Goal: Task Accomplishment & Management: Manage account settings

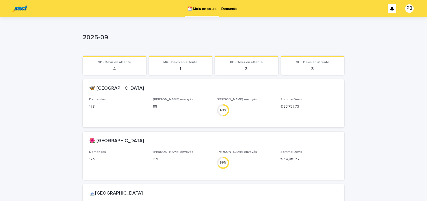
click at [229, 10] on p "Demande" at bounding box center [229, 5] width 16 height 11
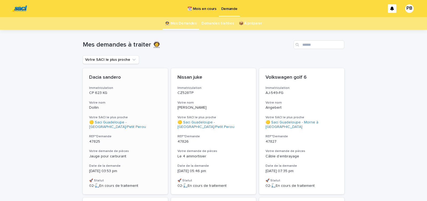
click at [155, 142] on p "47825" at bounding box center [125, 141] width 72 height 5
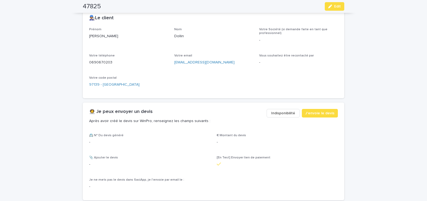
scroll to position [250, 0]
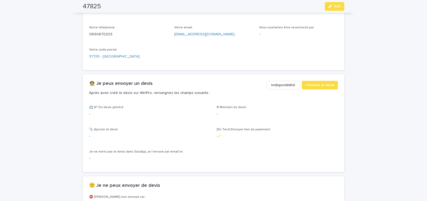
click at [279, 84] on span "Indisponibilité" at bounding box center [283, 84] width 24 height 5
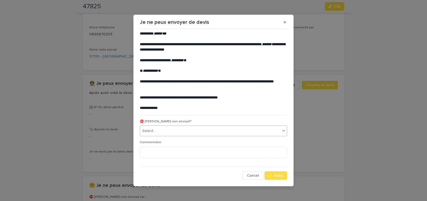
click at [160, 130] on div "Select..." at bounding box center [210, 130] width 140 height 9
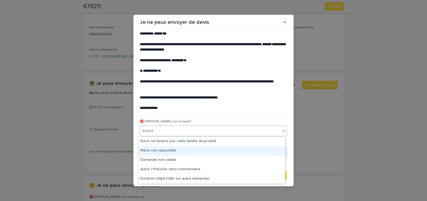
drag, startPoint x: 160, startPoint y: 149, endPoint x: 279, endPoint y: 154, distance: 119.2
click at [160, 149] on div "Pièce non disponible" at bounding box center [211, 150] width 147 height 9
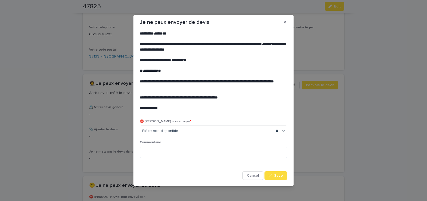
drag, startPoint x: 280, startPoint y: 174, endPoint x: 125, endPoint y: 77, distance: 182.9
click at [276, 170] on div "**********" at bounding box center [213, 105] width 147 height 148
click at [276, 175] on span "Save" at bounding box center [278, 175] width 9 height 4
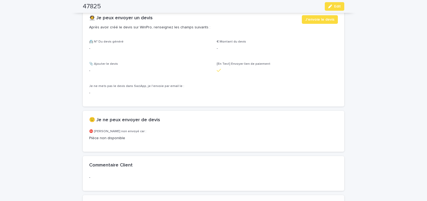
scroll to position [318, 0]
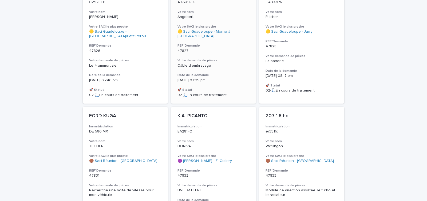
scroll to position [113, 0]
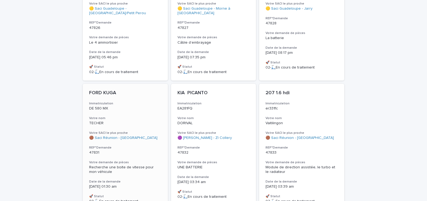
click at [138, 144] on div "FORD KUGA Immatriculation DE 580 MX Votre nom TECHER Votre SACI le plus proche …" at bounding box center [125, 147] width 85 height 126
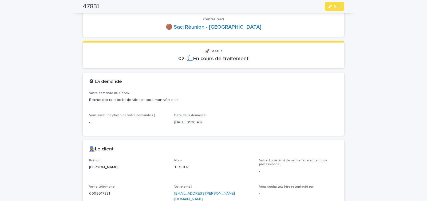
scroll to position [182, 0]
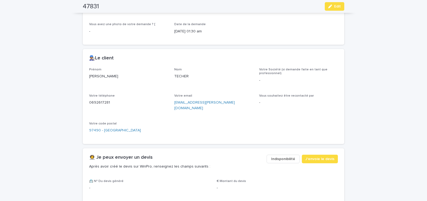
click at [275, 156] on span "Indisponibilité" at bounding box center [283, 158] width 24 height 5
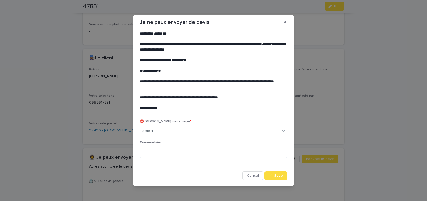
click at [175, 129] on div "Select..." at bounding box center [210, 130] width 140 height 9
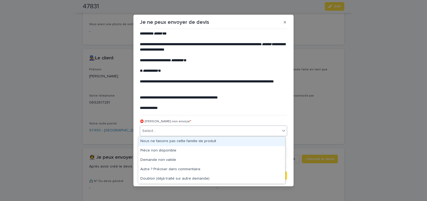
click at [168, 141] on div "Nous ne faisons pas cette famille de produit" at bounding box center [211, 140] width 147 height 9
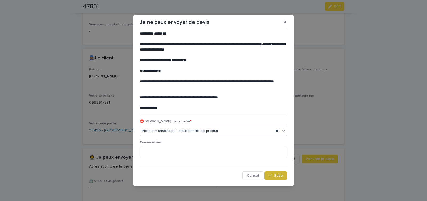
click at [280, 175] on span "Save" at bounding box center [278, 175] width 9 height 4
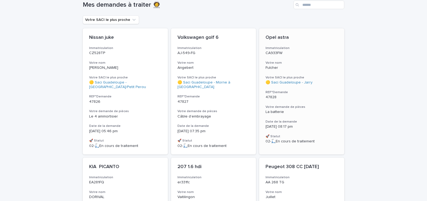
scroll to position [108, 0]
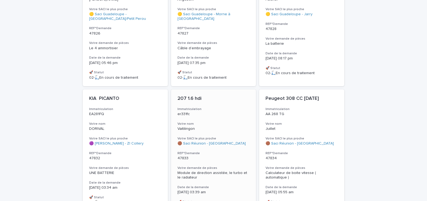
click at [221, 147] on div "207 1.6 hdi Immatriculation er331fc Votre nom Vaitilingon Votre SACI le plus pr…" at bounding box center [213, 152] width 85 height 126
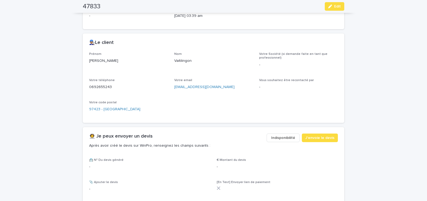
scroll to position [204, 0]
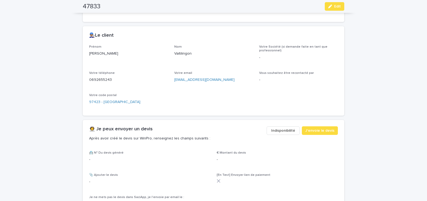
click at [277, 133] on span "Indisponibilité" at bounding box center [283, 130] width 24 height 5
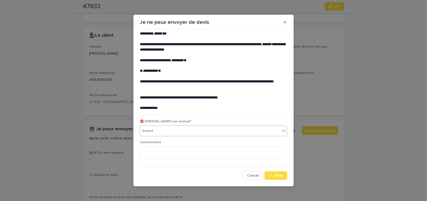
click at [183, 132] on div "Select..." at bounding box center [210, 130] width 140 height 9
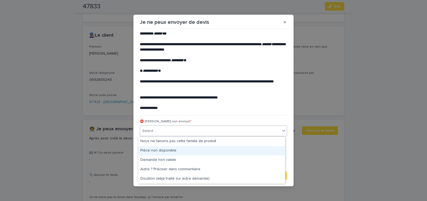
click at [174, 150] on div "Pièce non disponible" at bounding box center [211, 150] width 147 height 9
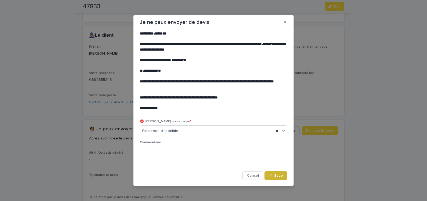
click at [277, 176] on span "Save" at bounding box center [278, 175] width 9 height 4
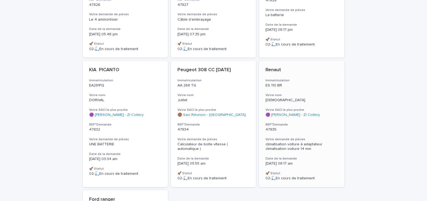
scroll to position [153, 0]
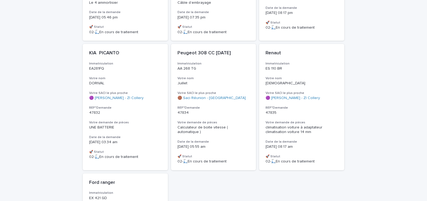
click at [223, 110] on div "47834" at bounding box center [214, 112] width 72 height 6
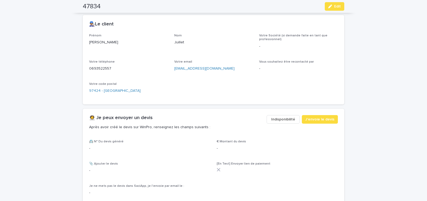
scroll to position [227, 0]
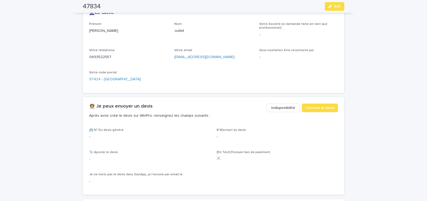
click at [278, 108] on span "Indisponibilité" at bounding box center [283, 107] width 24 height 5
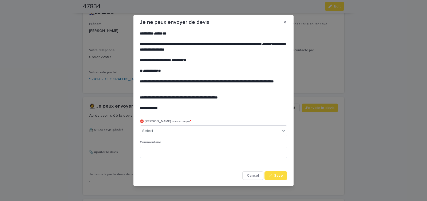
click at [165, 129] on div "Select..." at bounding box center [210, 130] width 140 height 9
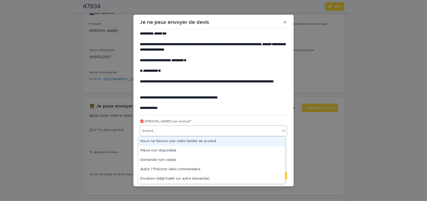
click at [160, 143] on div "Nous ne faisons pas cette famille de produit" at bounding box center [211, 140] width 147 height 9
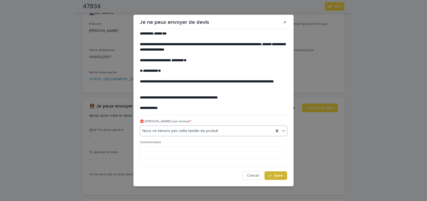
drag, startPoint x: 275, startPoint y: 175, endPoint x: 288, endPoint y: 161, distance: 18.7
click at [275, 175] on span "Save" at bounding box center [278, 175] width 9 height 4
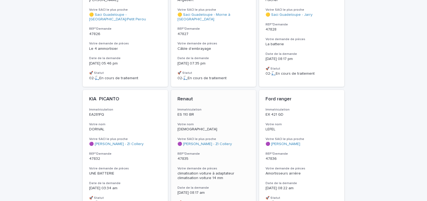
scroll to position [162, 0]
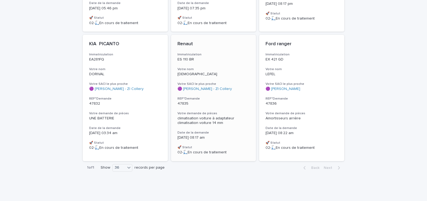
click at [222, 96] on h3 "REF°Demande" at bounding box center [214, 98] width 72 height 4
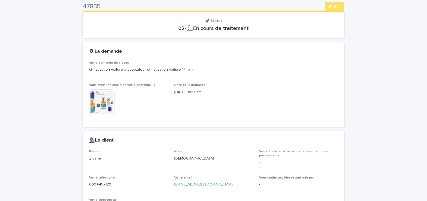
scroll to position [233, 0]
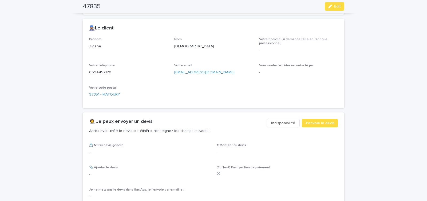
click at [284, 123] on span "Indisponibilité" at bounding box center [283, 122] width 24 height 5
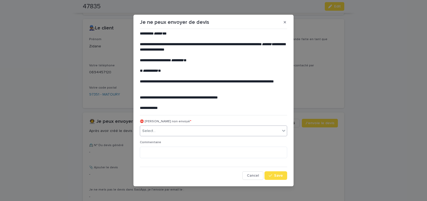
click at [199, 133] on div "Select..." at bounding box center [210, 130] width 140 height 9
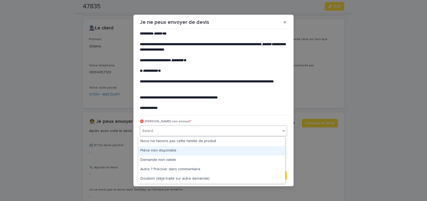
click at [187, 150] on div "Pièce non disponible" at bounding box center [211, 150] width 147 height 9
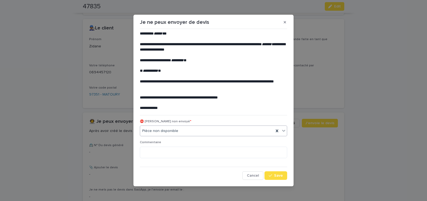
drag, startPoint x: 274, startPoint y: 176, endPoint x: 263, endPoint y: 171, distance: 11.6
click at [274, 176] on span "Save" at bounding box center [278, 175] width 9 height 4
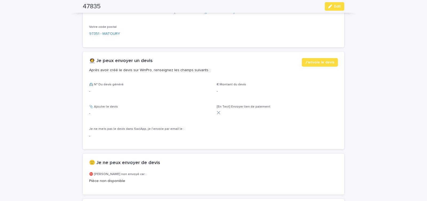
scroll to position [301, 0]
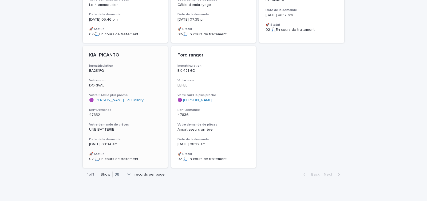
scroll to position [153, 0]
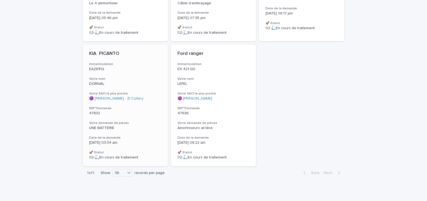
click at [159, 130] on div "KIA PICANTO Immatriculation EA281FQ Votre nom DORIVAL Votre SACI le plus proche…" at bounding box center [125, 104] width 85 height 121
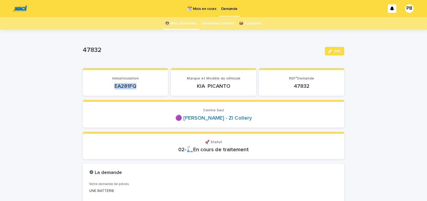
drag, startPoint x: 115, startPoint y: 88, endPoint x: 144, endPoint y: 86, distance: 28.9
click at [138, 86] on p "EA281FQ" at bounding box center [125, 86] width 73 height 6
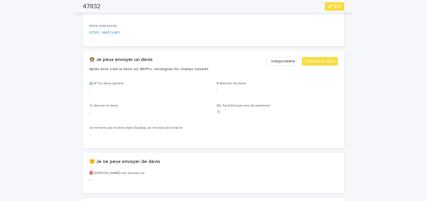
scroll to position [295, 0]
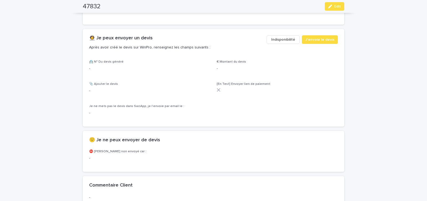
click at [276, 39] on span "Indisponibilité" at bounding box center [283, 39] width 24 height 5
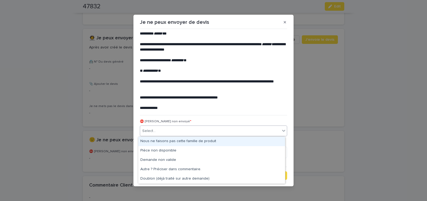
click at [165, 130] on div "Select..." at bounding box center [210, 130] width 140 height 9
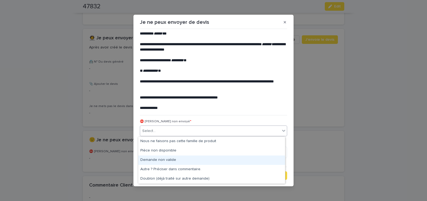
click at [157, 160] on div "Demande non valide" at bounding box center [211, 159] width 147 height 9
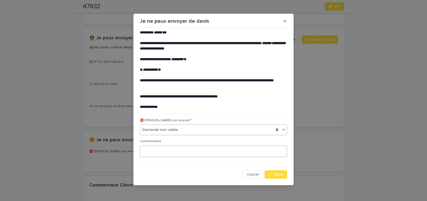
scroll to position [1, 0]
click at [163, 152] on textarea at bounding box center [213, 150] width 147 height 11
type textarea "**********"
click at [272, 175] on div "button" at bounding box center [271, 174] width 5 height 4
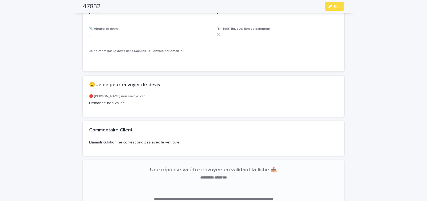
scroll to position [363, 0]
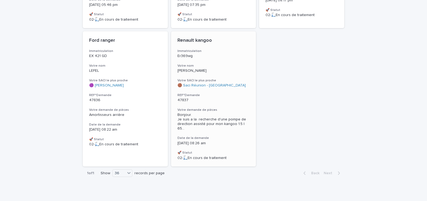
scroll to position [167, 0]
click at [217, 98] on p "47837" at bounding box center [214, 99] width 72 height 5
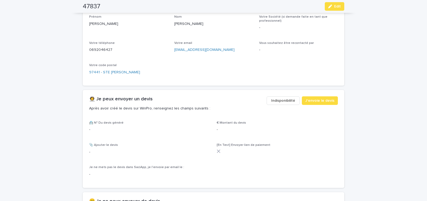
scroll to position [252, 0]
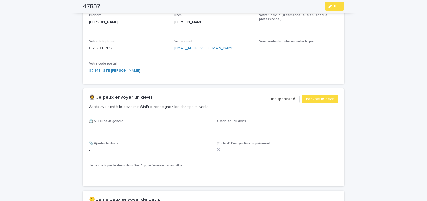
click at [283, 98] on span "Indisponibilité" at bounding box center [283, 98] width 24 height 5
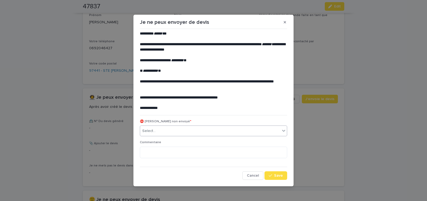
click at [185, 131] on div "Select..." at bounding box center [210, 130] width 140 height 9
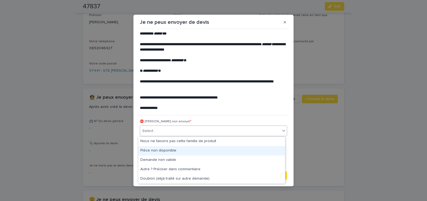
click at [175, 151] on div "Pièce non disponible" at bounding box center [211, 150] width 147 height 9
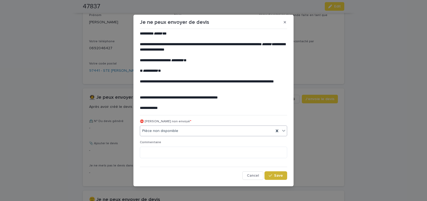
click at [271, 176] on icon "button" at bounding box center [270, 175] width 3 height 4
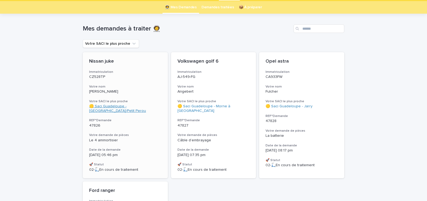
scroll to position [107, 0]
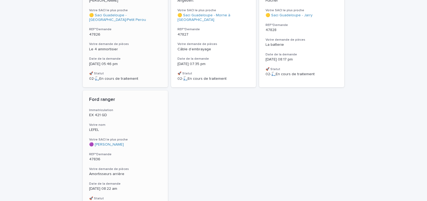
click at [148, 148] on div "Ford ranger Immatriculation EX 421 GD Votre nom LEFEL Votre SACI le plus proche…" at bounding box center [125, 150] width 85 height 121
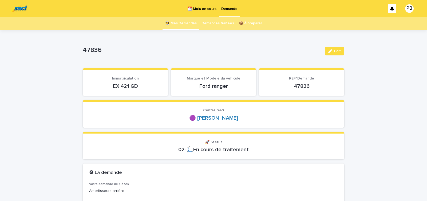
scroll to position [23, 0]
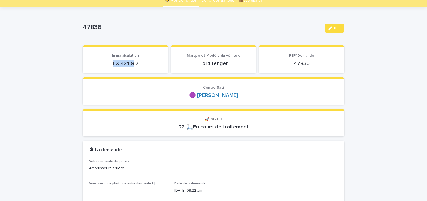
drag, startPoint x: 110, startPoint y: 65, endPoint x: 140, endPoint y: 65, distance: 29.9
click at [135, 65] on p "EX 421 GD" at bounding box center [125, 63] width 73 height 6
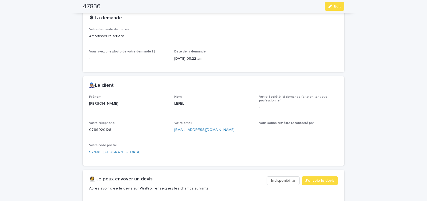
scroll to position [182, 0]
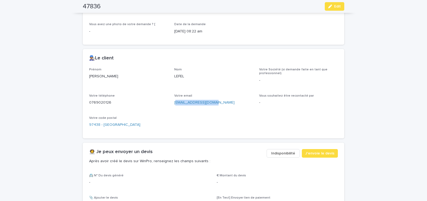
drag, startPoint x: 173, startPoint y: 105, endPoint x: 214, endPoint y: 109, distance: 41.3
click at [214, 105] on div "[EMAIL_ADDRESS][DOMAIN_NAME]" at bounding box center [213, 102] width 79 height 7
copy link "[EMAIL_ADDRESS][DOMAIN_NAME]"
click at [327, 153] on span "J'envoie le devis" at bounding box center [319, 152] width 29 height 5
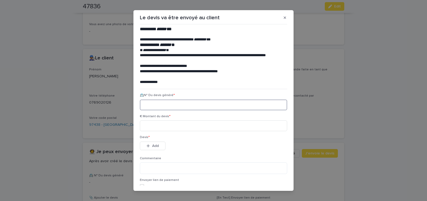
paste input "********"
type input "********"
click at [158, 126] on input at bounding box center [213, 125] width 147 height 11
type input "******"
click at [156, 144] on span "Add" at bounding box center [155, 146] width 7 height 4
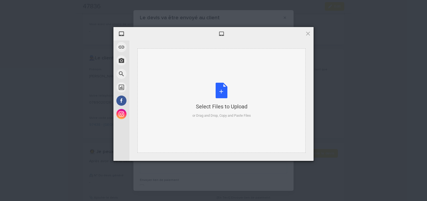
click at [221, 94] on div "Select Files to Upload or Drag and Drop, Copy and Paste Files" at bounding box center [222, 101] width 58 height 36
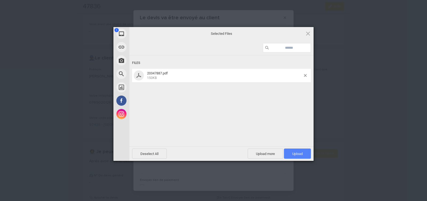
click at [300, 152] on span "Upload 1" at bounding box center [297, 153] width 10 height 4
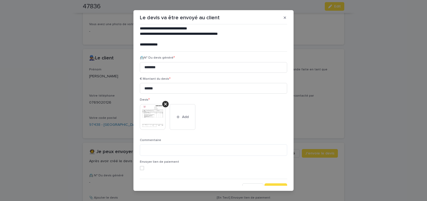
scroll to position [44, 0]
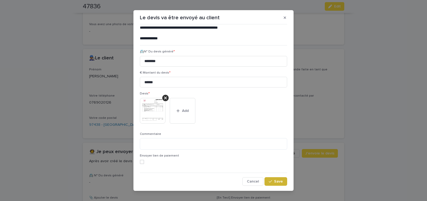
click at [276, 181] on span "Save" at bounding box center [278, 181] width 9 height 4
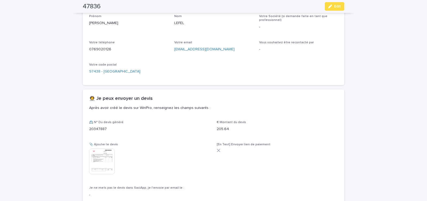
scroll to position [279, 0]
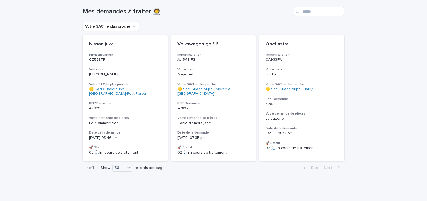
scroll to position [33, 0]
click at [142, 132] on h3 "Date de la demande" at bounding box center [125, 132] width 72 height 4
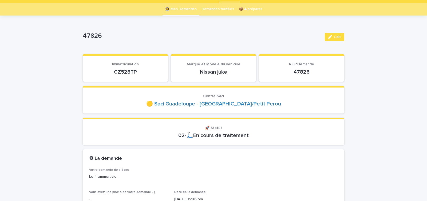
scroll to position [23, 0]
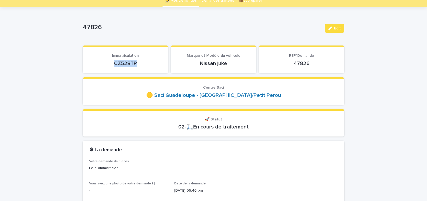
drag, startPoint x: 111, startPoint y: 65, endPoint x: 137, endPoint y: 65, distance: 25.9
click at [135, 65] on p "CZ528TP" at bounding box center [125, 63] width 73 height 6
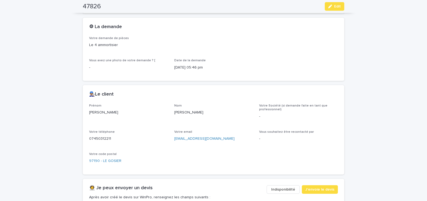
scroll to position [159, 0]
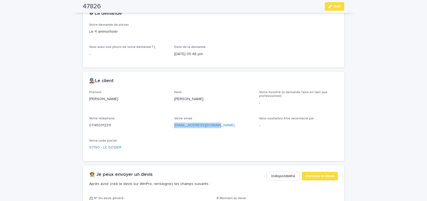
drag, startPoint x: 172, startPoint y: 129, endPoint x: 220, endPoint y: 130, distance: 48.6
click at [220, 130] on div "Prénom [PERSON_NAME] [PERSON_NAME] Société (si demande faite en tant que profes…" at bounding box center [213, 122] width 249 height 64
copy link "[EMAIL_ADDRESS][DOMAIN_NAME]"
click at [324, 176] on span "J'envoie le devis" at bounding box center [319, 175] width 29 height 5
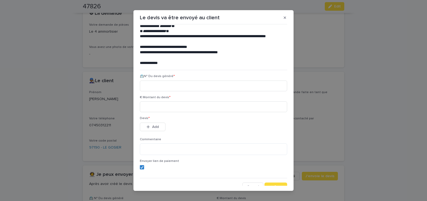
scroll to position [24, 0]
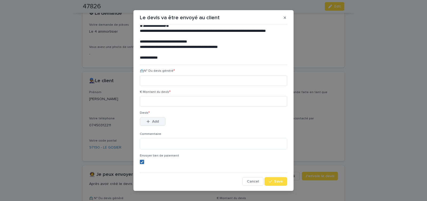
drag, startPoint x: 140, startPoint y: 161, endPoint x: 148, endPoint y: 119, distance: 42.4
click at [140, 161] on icon at bounding box center [141, 161] width 3 height 3
paste input "********"
type input "********"
click at [152, 99] on input at bounding box center [213, 101] width 147 height 11
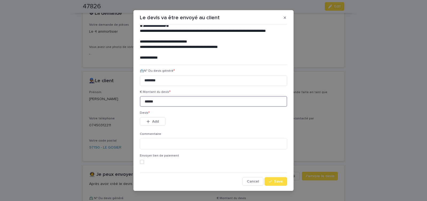
type input "******"
click at [153, 122] on span "Add" at bounding box center [155, 121] width 7 height 4
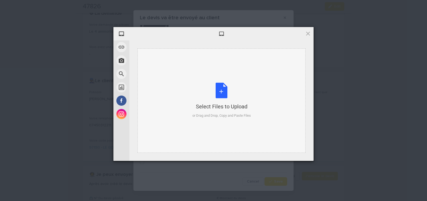
click at [222, 92] on div "Select Files to Upload or Drag and Drop, Copy and Paste Files" at bounding box center [222, 101] width 58 height 36
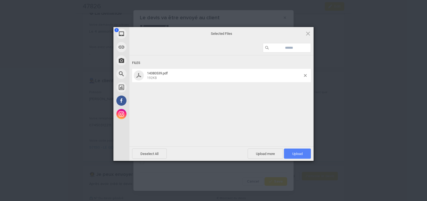
click at [289, 150] on span "Upload 1" at bounding box center [297, 153] width 27 height 10
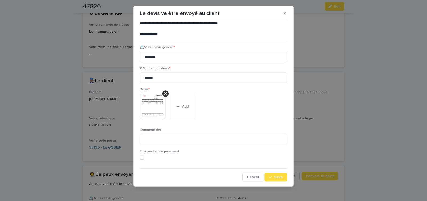
scroll to position [6, 0]
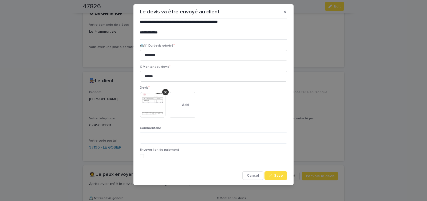
drag, startPoint x: 273, startPoint y: 177, endPoint x: 176, endPoint y: 127, distance: 108.5
click at [274, 176] on span "Save" at bounding box center [278, 175] width 9 height 4
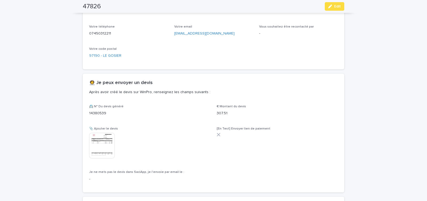
scroll to position [256, 0]
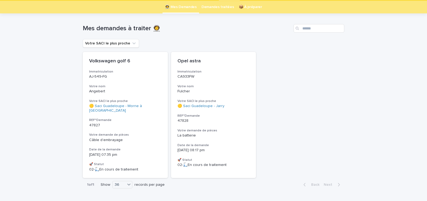
scroll to position [17, 0]
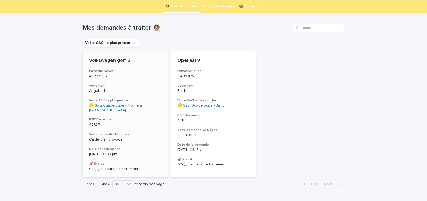
click at [141, 132] on h3 "Votre demande de pièces" at bounding box center [125, 134] width 72 height 4
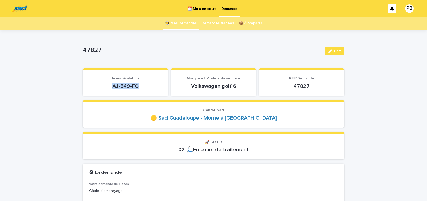
drag, startPoint x: 125, startPoint y: 87, endPoint x: 140, endPoint y: 87, distance: 15.2
click at [139, 87] on p "AJ-549-FG" at bounding box center [125, 86] width 73 height 6
copy p "AJ-549-FG"
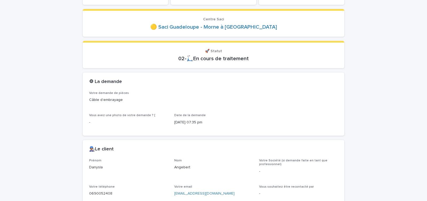
scroll to position [204, 0]
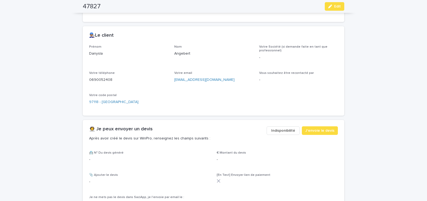
click at [274, 132] on span "Indisponibilité" at bounding box center [283, 130] width 24 height 5
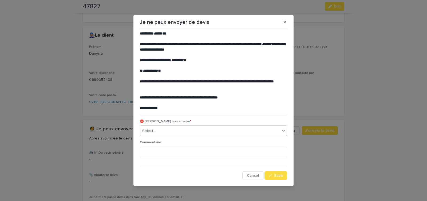
click at [168, 133] on div "Select..." at bounding box center [210, 130] width 140 height 9
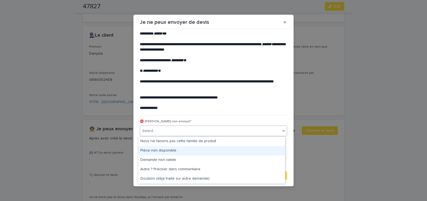
click at [164, 148] on div "Pièce non disponible" at bounding box center [211, 150] width 147 height 9
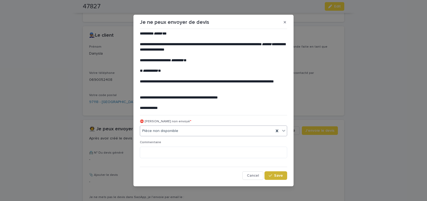
click at [273, 174] on button "Save" at bounding box center [276, 175] width 23 height 9
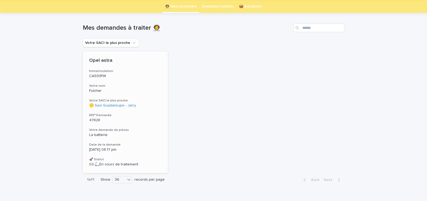
scroll to position [17, 0]
click at [149, 137] on div "Opel astra Immatriculation CA933FW Votre nom Fulcher Votre SACI le plus proche …" at bounding box center [125, 111] width 85 height 121
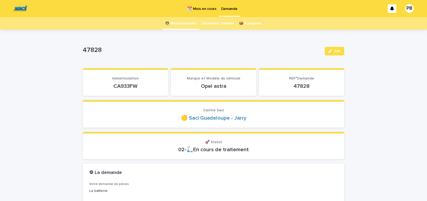
drag, startPoint x: 110, startPoint y: 86, endPoint x: 144, endPoint y: 88, distance: 34.8
click at [141, 88] on p "CA933FW" at bounding box center [125, 86] width 73 height 6
copy p "CA933FW"
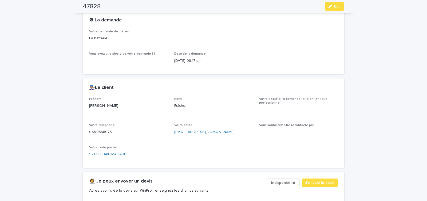
scroll to position [182, 0]
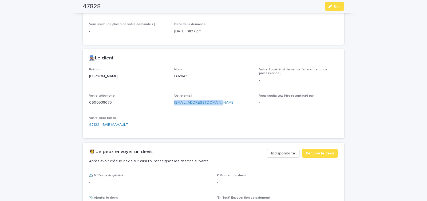
drag, startPoint x: 172, startPoint y: 104, endPoint x: 225, endPoint y: 107, distance: 52.9
click at [224, 107] on div "Prénom [PERSON_NAME] Nom Fulcher Votre Société (si demande faite en tant que pr…" at bounding box center [213, 100] width 249 height 64
copy link "[EMAIL_ADDRESS][DOMAIN_NAME]"
click at [312, 152] on span "J'envoie le devis" at bounding box center [319, 152] width 29 height 5
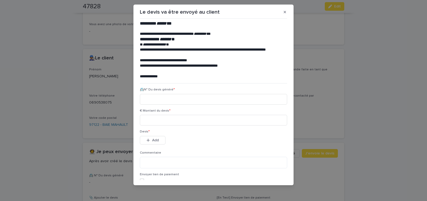
scroll to position [6, 0]
paste input "********"
type input "********"
click at [161, 119] on input at bounding box center [213, 119] width 147 height 11
type input "******"
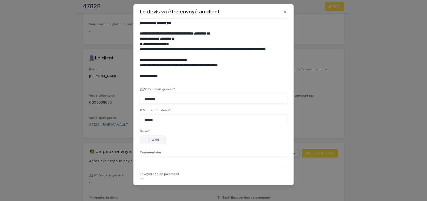
click at [158, 138] on button "Add" at bounding box center [153, 139] width 26 height 9
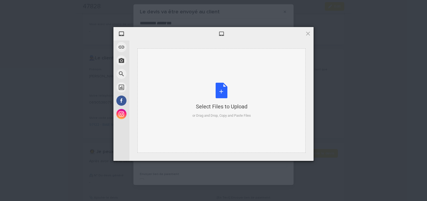
click at [223, 93] on div "Select Files to Upload or Drag and Drop, Copy and Paste Files" at bounding box center [222, 101] width 58 height 36
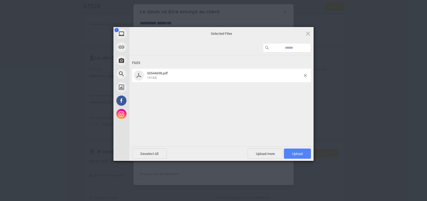
click at [298, 151] on span "Upload 1" at bounding box center [297, 153] width 27 height 10
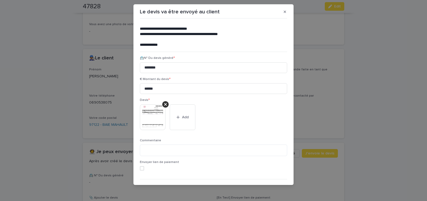
scroll to position [44, 0]
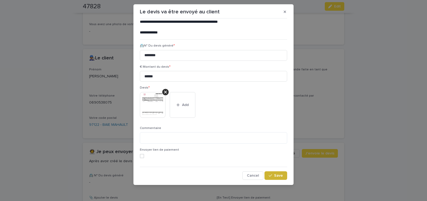
click at [278, 173] on button "Save" at bounding box center [276, 175] width 23 height 9
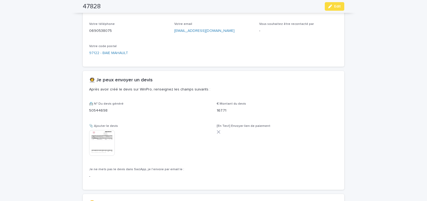
scroll to position [279, 0]
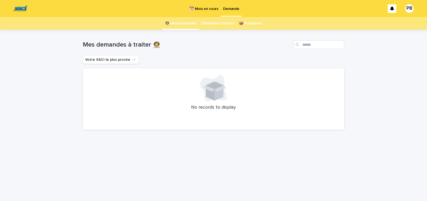
click at [207, 10] on p "📆 Mois en cours" at bounding box center [203, 5] width 29 height 11
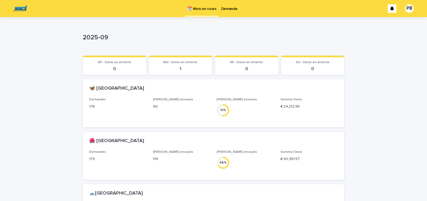
click at [226, 8] on p "Demande" at bounding box center [229, 5] width 16 height 11
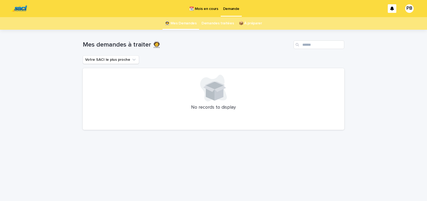
click at [207, 10] on p "📆 Mois en cours" at bounding box center [203, 5] width 29 height 11
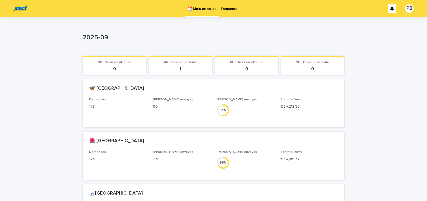
click at [209, 37] on p "2025-09" at bounding box center [213, 38] width 260 height 8
click at [228, 7] on p "Demande" at bounding box center [229, 5] width 16 height 11
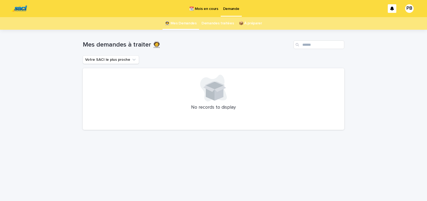
click at [202, 7] on p "📆 Mois en cours" at bounding box center [203, 5] width 29 height 11
